Goal: Transaction & Acquisition: Purchase product/service

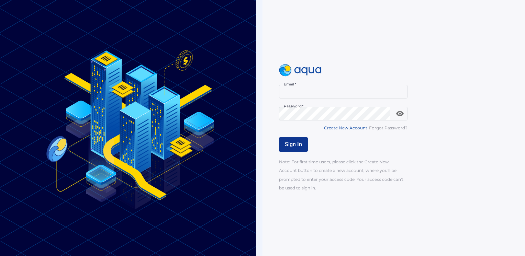
type input "**********"
click at [293, 145] on span "Sign In" at bounding box center [293, 144] width 17 height 7
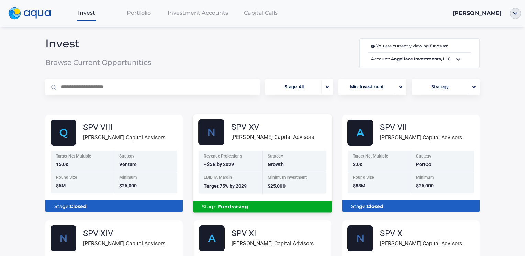
click at [240, 160] on div "Revenue Projections ~$5B by 2029" at bounding box center [230, 161] width 64 height 22
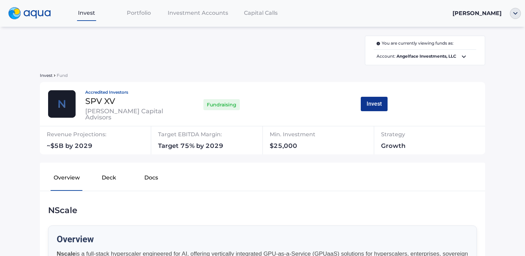
click at [366, 106] on button "Invest" at bounding box center [374, 104] width 27 height 14
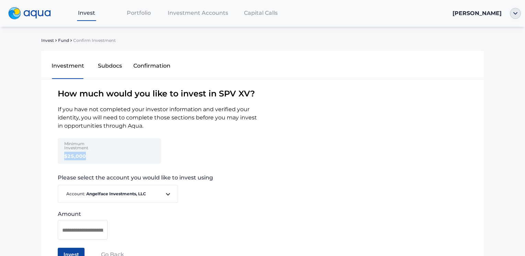
drag, startPoint x: 87, startPoint y: 155, endPoint x: 49, endPoint y: 153, distance: 37.5
click at [49, 153] on div "Minimum Investment $25,000" at bounding box center [127, 153] width 172 height 31
click at [78, 231] on input at bounding box center [82, 230] width 41 height 9
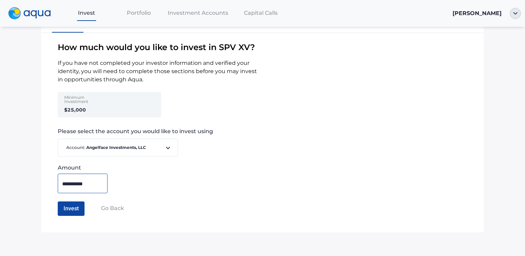
scroll to position [47, 0]
type input "**********"
click at [71, 209] on button "Invest" at bounding box center [71, 208] width 27 height 14
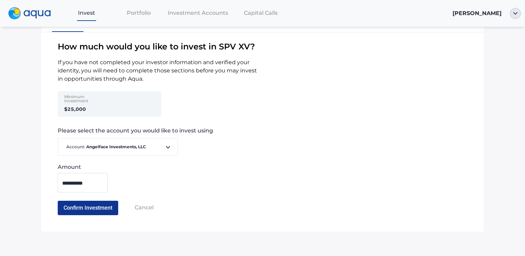
click at [97, 209] on button "Confirm Investment" at bounding box center [88, 208] width 60 height 14
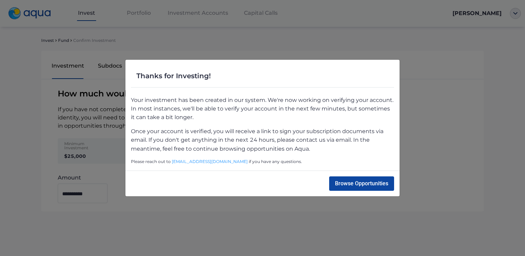
scroll to position [0, 0]
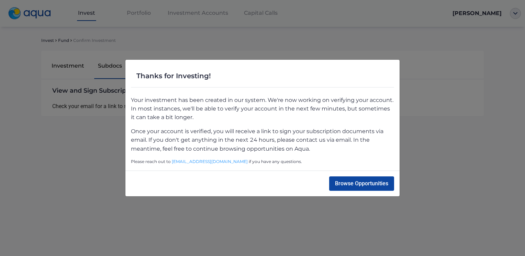
click at [490, 125] on div "Thanks for Investing! Your investment has been created in our system. We're now…" at bounding box center [262, 128] width 525 height 256
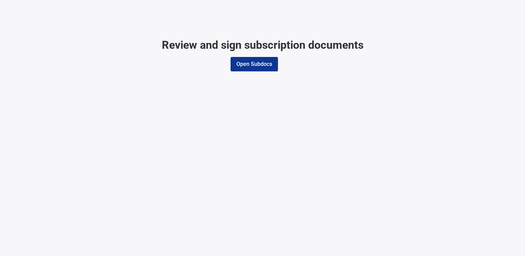
click at [255, 63] on button "Open Subdocs" at bounding box center [253, 64] width 47 height 14
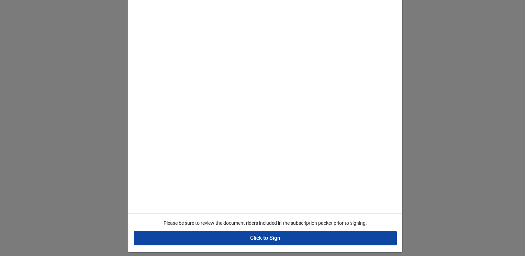
scroll to position [44, 0]
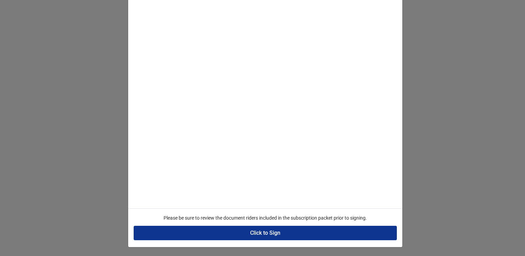
click at [280, 229] on button "Click to Sign" at bounding box center [265, 233] width 263 height 14
